Goal: Use online tool/utility

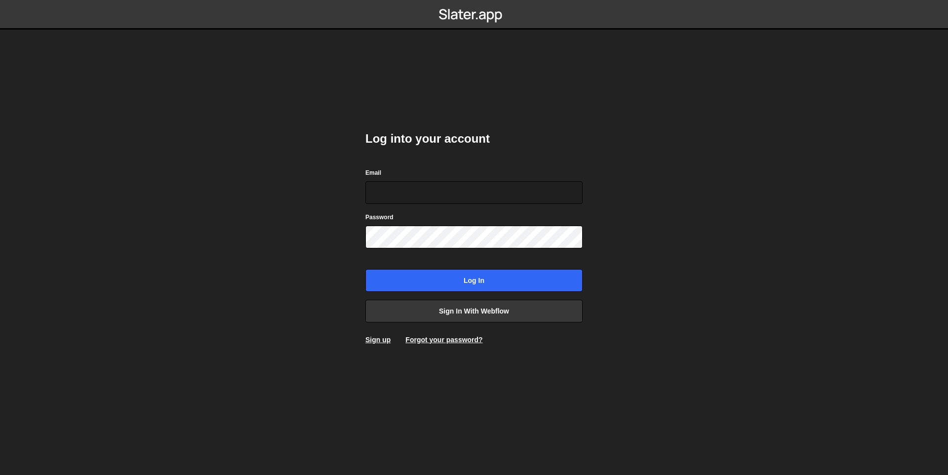
click at [263, 278] on body "Log into your account Email Password Log in Sign in with Webflow Sign up Forgot…" at bounding box center [474, 237] width 948 height 475
click at [455, 308] on link "Sign in with Webflow" at bounding box center [474, 311] width 217 height 23
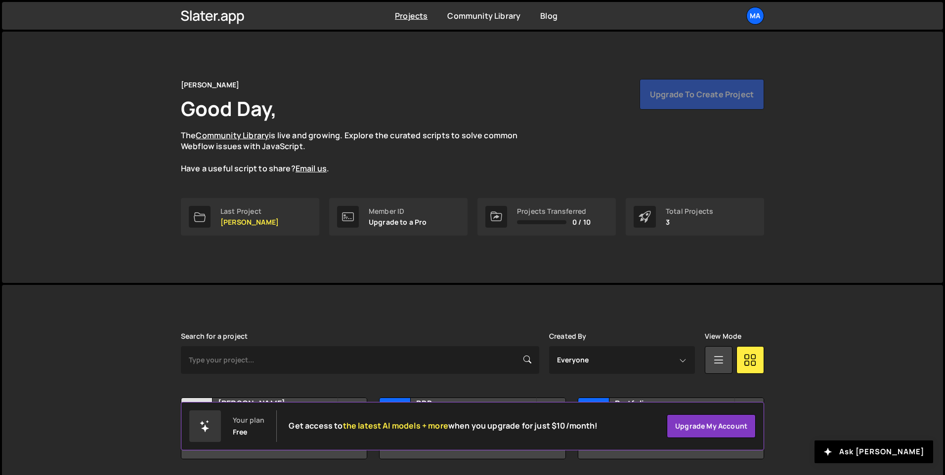
scroll to position [34, 0]
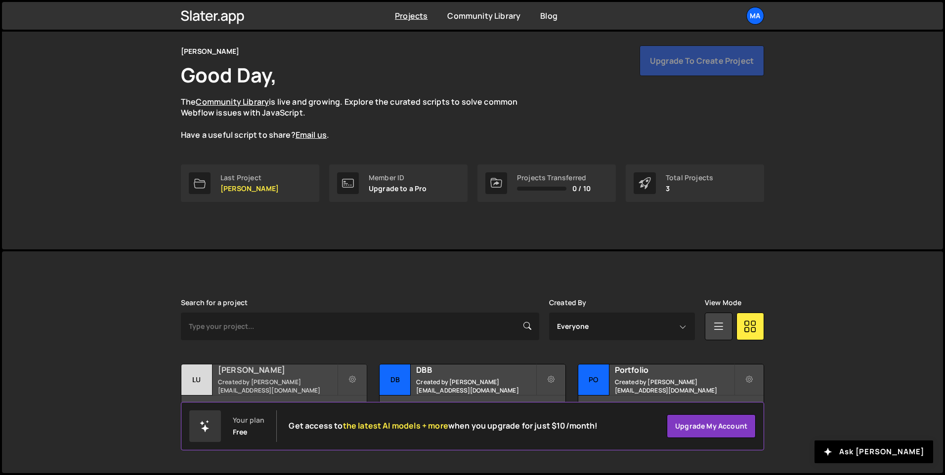
click at [282, 375] on h2 "Ludovic Roth" at bounding box center [277, 370] width 119 height 11
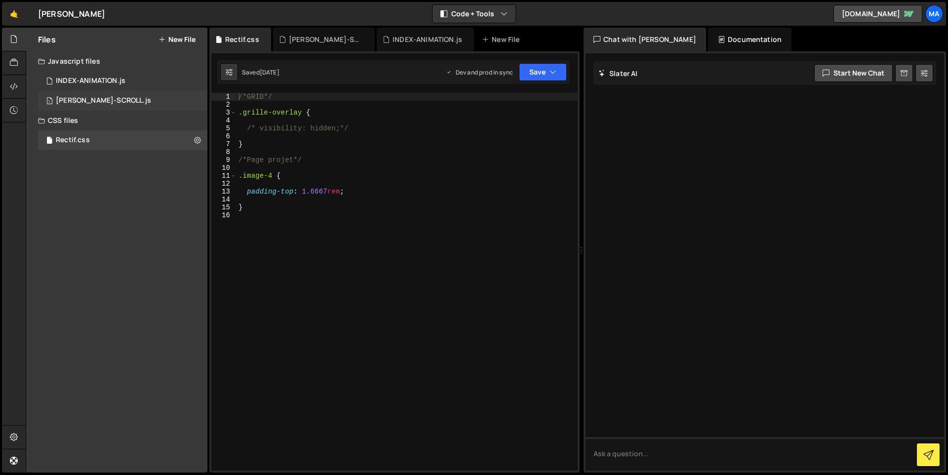
click at [111, 99] on div "LENIS-SCROLL.js" at bounding box center [103, 100] width 95 height 9
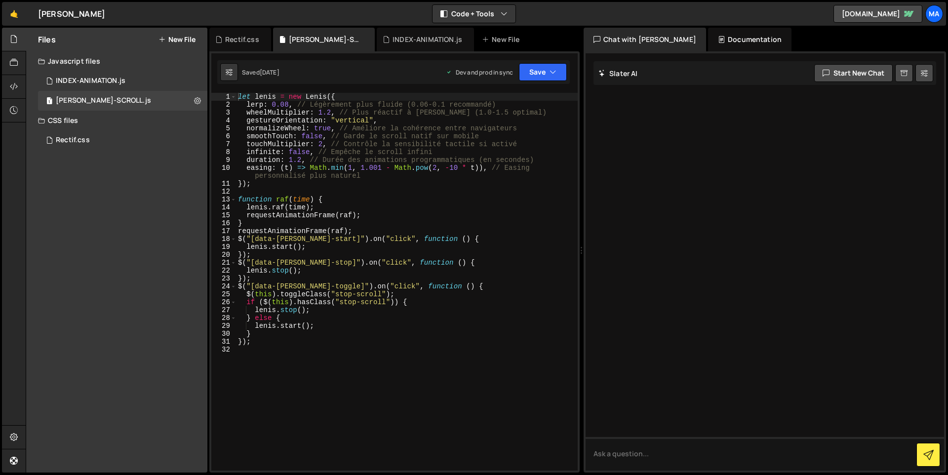
click at [453, 230] on div "let lenis = new Lenis ({ lerp : 0.08 , // Légèrement plus fluide (0.06-0.1 reco…" at bounding box center [407, 290] width 342 height 394
click at [331, 114] on div "let lenis = new Lenis ({ lerp : 0.08 , // Légèrement plus fluide (0.06-0.1 reco…" at bounding box center [407, 290] width 342 height 394
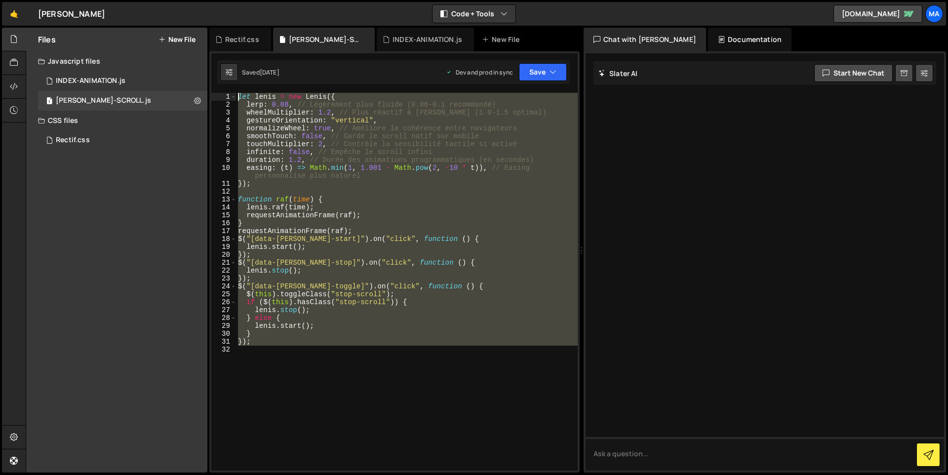
drag, startPoint x: 371, startPoint y: 356, endPoint x: 209, endPoint y: 93, distance: 309.2
click at [209, 93] on div "XXXXXXXXXXXXXXXXXXXXXXXXXXXXXXXXXXXXXXXXXXXXXXXXXXXXXXXXXXXXXXXXXXXXXXXXXXXXXXX…" at bounding box center [394, 261] width 370 height 421
click at [452, 256] on div "let lenis = new Lenis ({ lerp : 0.08 , // Légèrement plus fluide (0.06-0.1 reco…" at bounding box center [407, 282] width 342 height 378
drag, startPoint x: 357, startPoint y: 395, endPoint x: 191, endPoint y: 82, distance: 354.5
click at [191, 82] on div "Files New File Javascript files 1 INDEX-ANIMATION.js 0 1 LENIS-SCROLL.js 0 CSS …" at bounding box center [487, 251] width 923 height 446
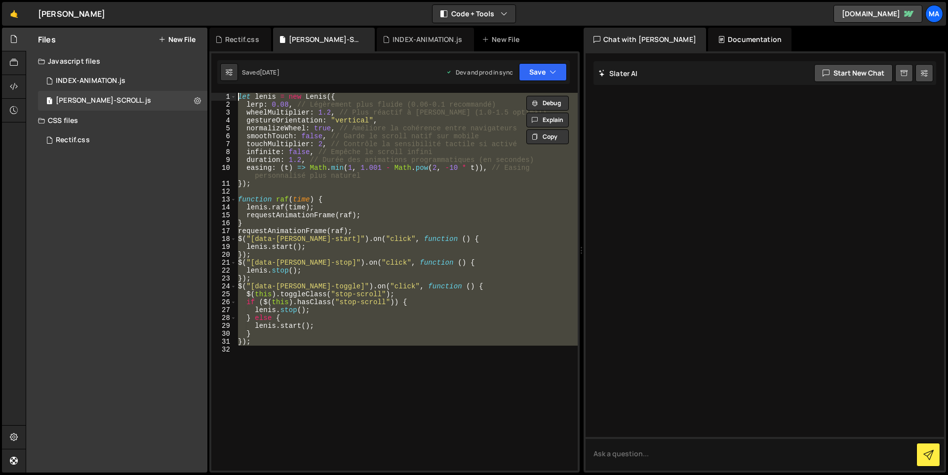
click at [383, 246] on div "let lenis = new Lenis ({ lerp : 0.08 , // Légèrement plus fluide (0.06-0.1 reco…" at bounding box center [407, 282] width 342 height 378
drag, startPoint x: 317, startPoint y: 337, endPoint x: 138, endPoint y: 27, distance: 357.7
click at [138, 28] on div "Files New File Javascript files 1 INDEX-ANIMATION.js 0 1 LENIS-SCROLL.js 0 CSS …" at bounding box center [487, 251] width 923 height 446
type textarea "let lenis = new Lenis({ lerp: 0.08, // Légèrement plus fluide (0.06-0.1 recomma…"
